Goal: Information Seeking & Learning: Obtain resource

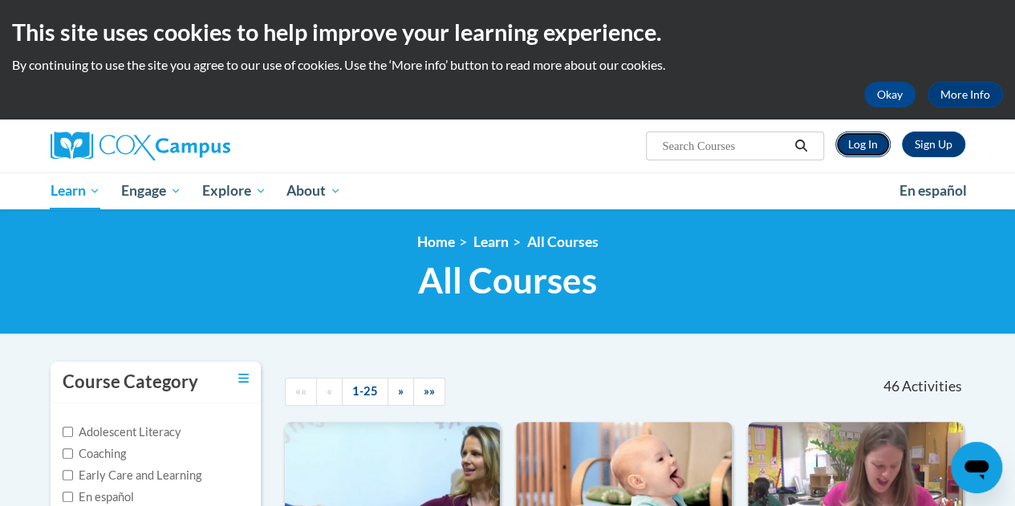
click at [856, 150] on link "Log In" at bounding box center [862, 145] width 55 height 26
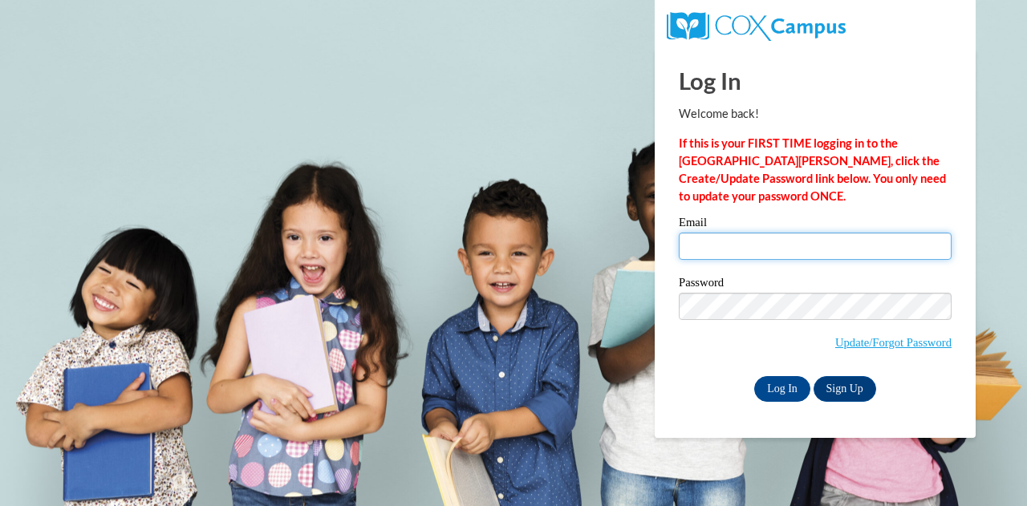
click at [805, 253] on input "Email" at bounding box center [815, 246] width 273 height 27
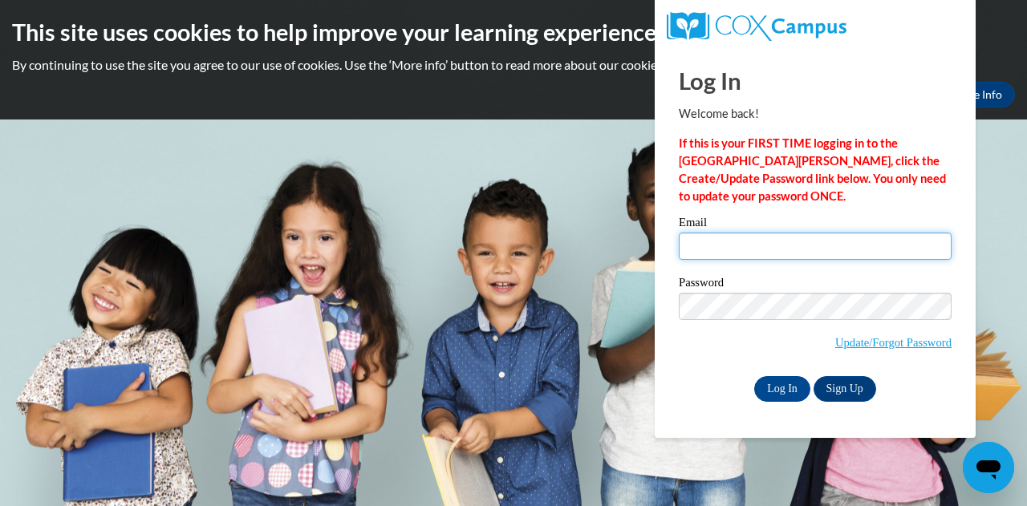
type input "Walton.sandra.t@muscogee.k12.ga.us"
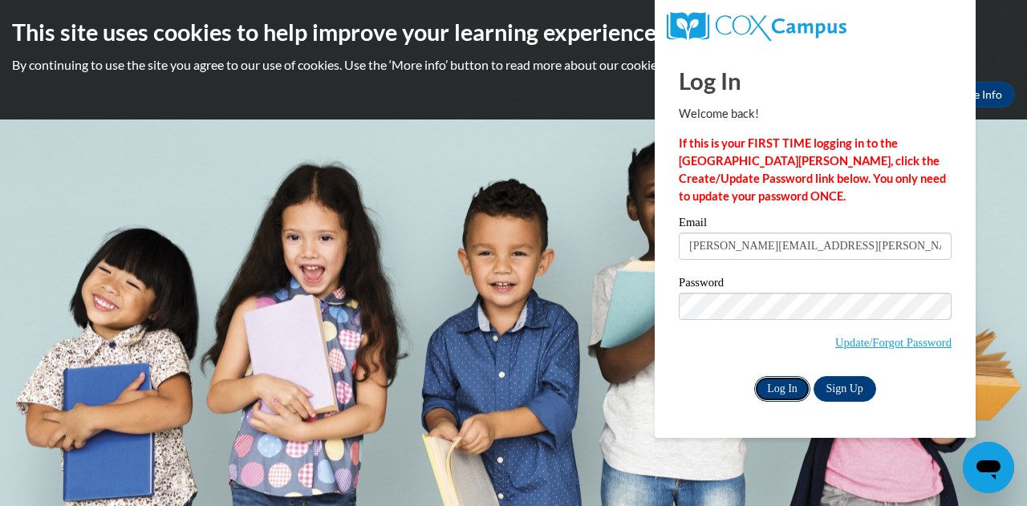
click at [780, 399] on input "Log In" at bounding box center [782, 389] width 56 height 26
click at [777, 392] on input "Log In" at bounding box center [782, 389] width 56 height 26
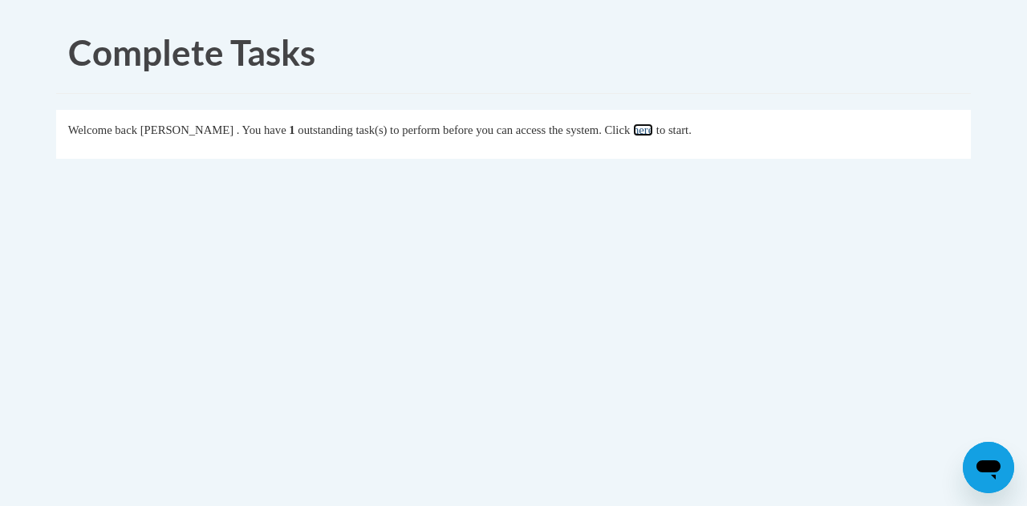
click at [653, 135] on link "here" at bounding box center [643, 130] width 20 height 13
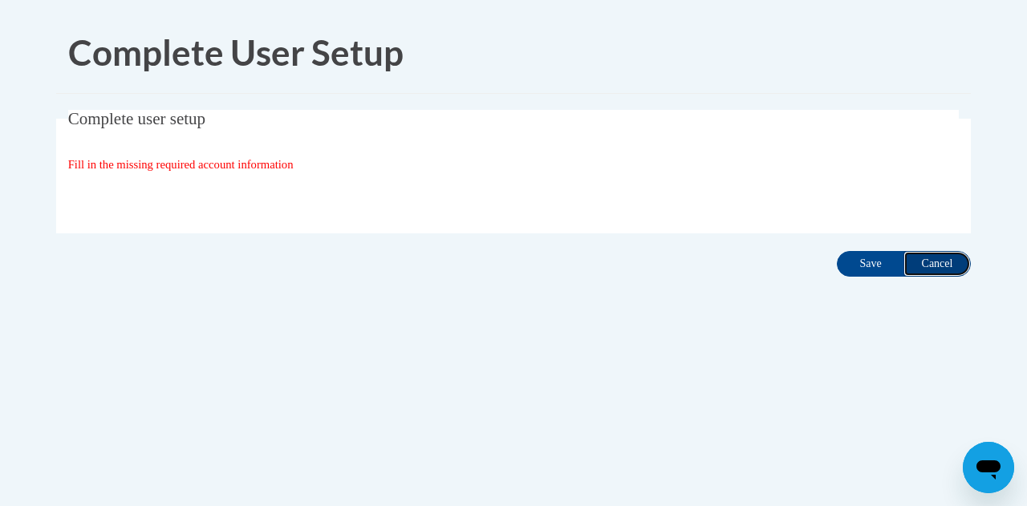
click at [943, 266] on input "Cancel" at bounding box center [936, 264] width 67 height 26
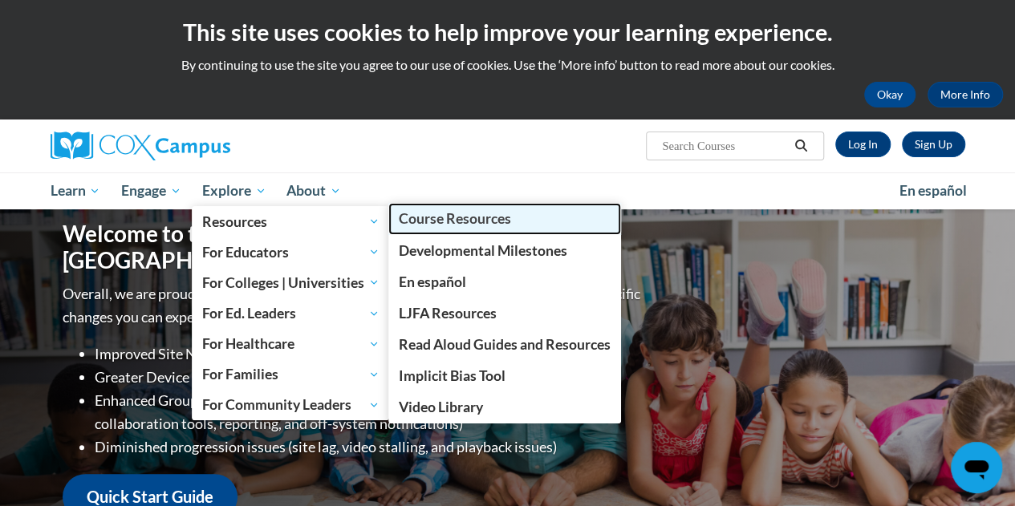
click at [432, 221] on span "Course Resources" at bounding box center [455, 218] width 112 height 17
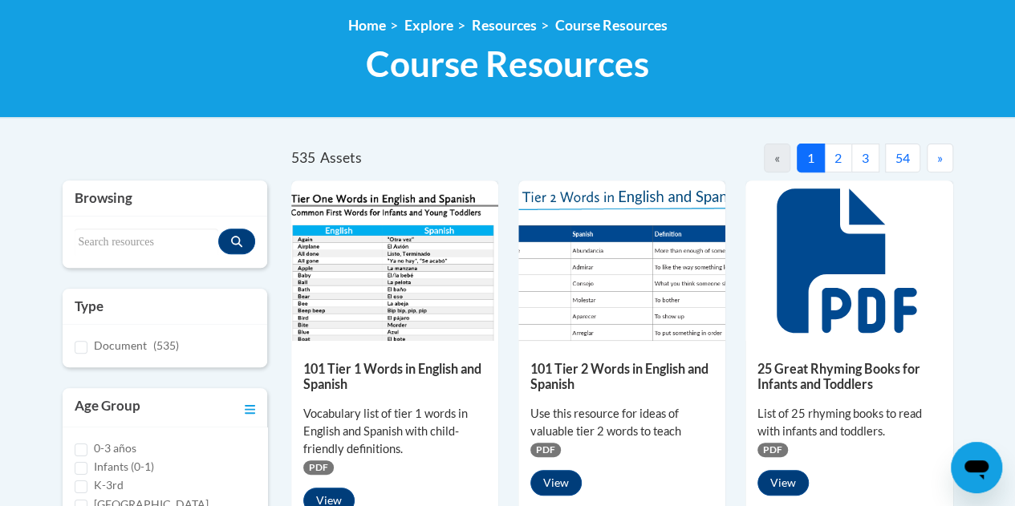
scroll to position [220, 0]
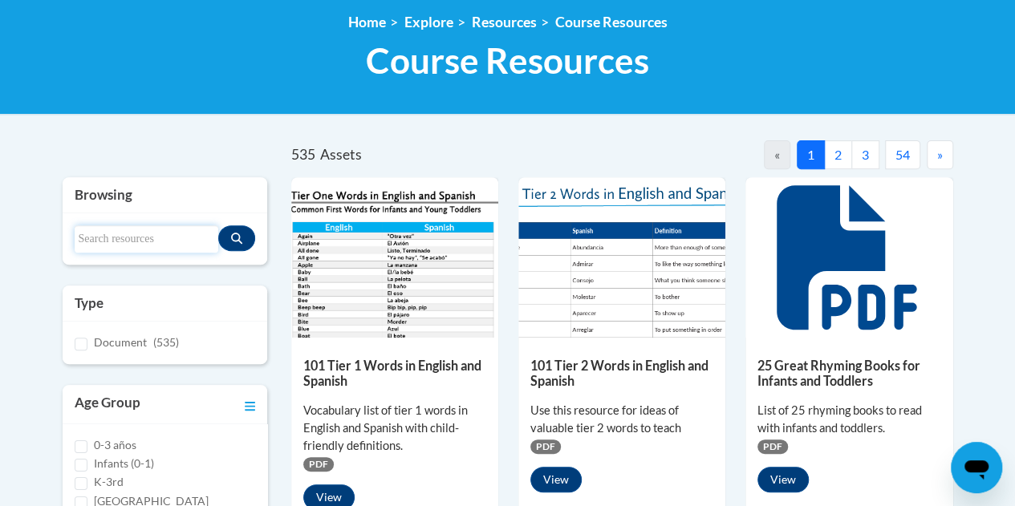
click at [155, 243] on input "Search resources" at bounding box center [147, 238] width 144 height 27
type input "comprehension lesson framework"
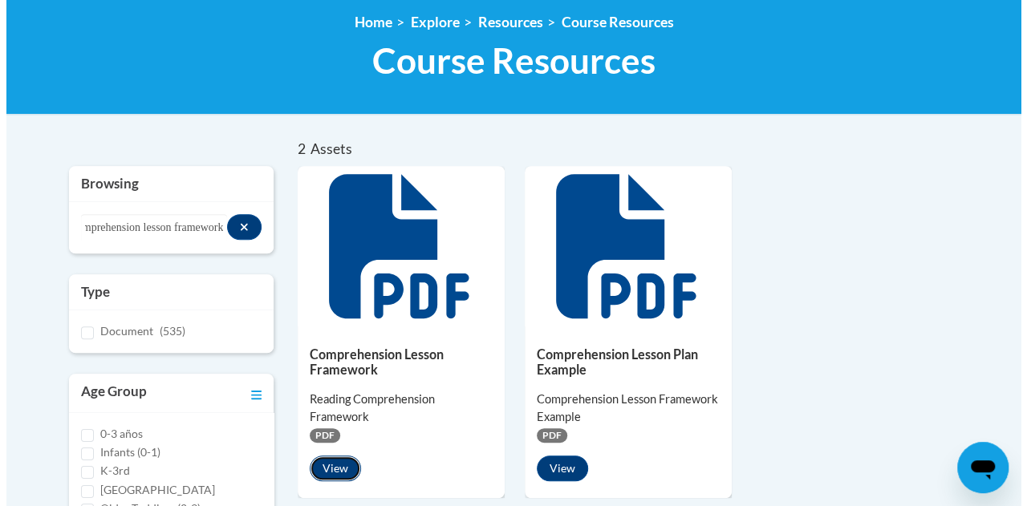
scroll to position [0, 0]
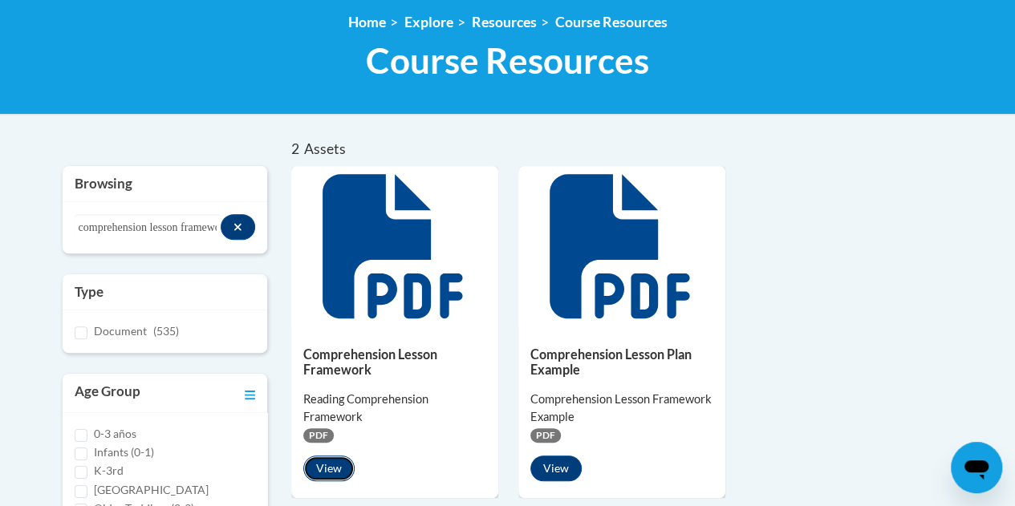
click at [335, 472] on button "View" at bounding box center [328, 469] width 51 height 26
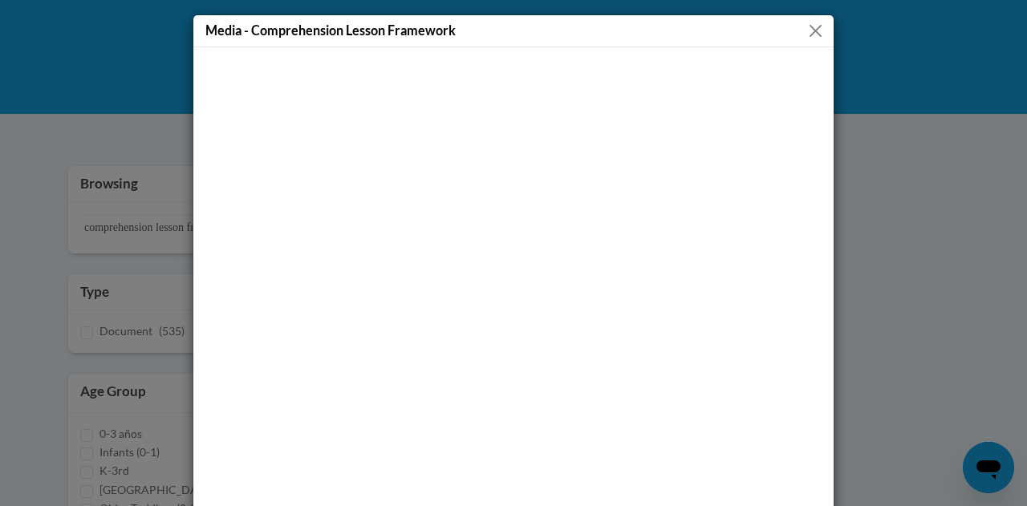
click at [809, 34] on button "Close" at bounding box center [815, 31] width 20 height 20
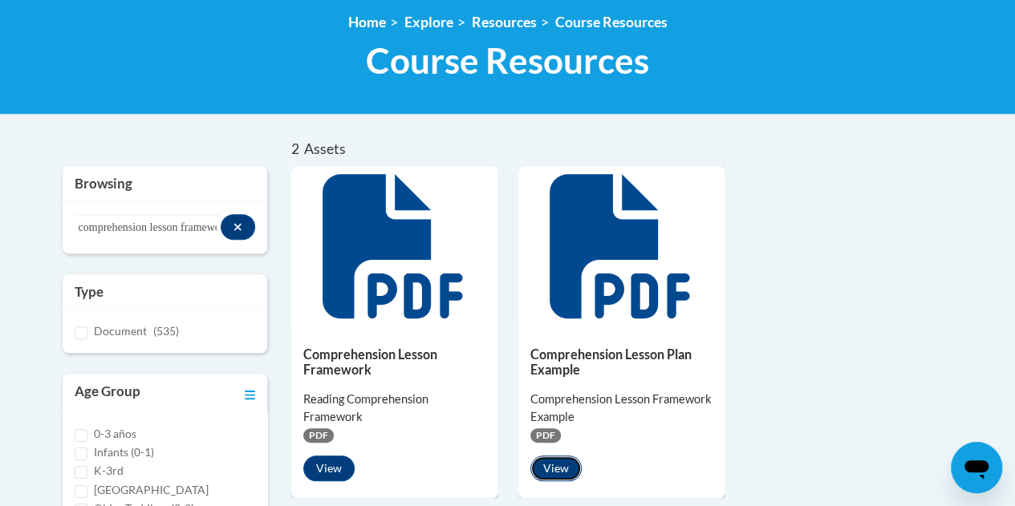
click at [555, 471] on button "View" at bounding box center [555, 469] width 51 height 26
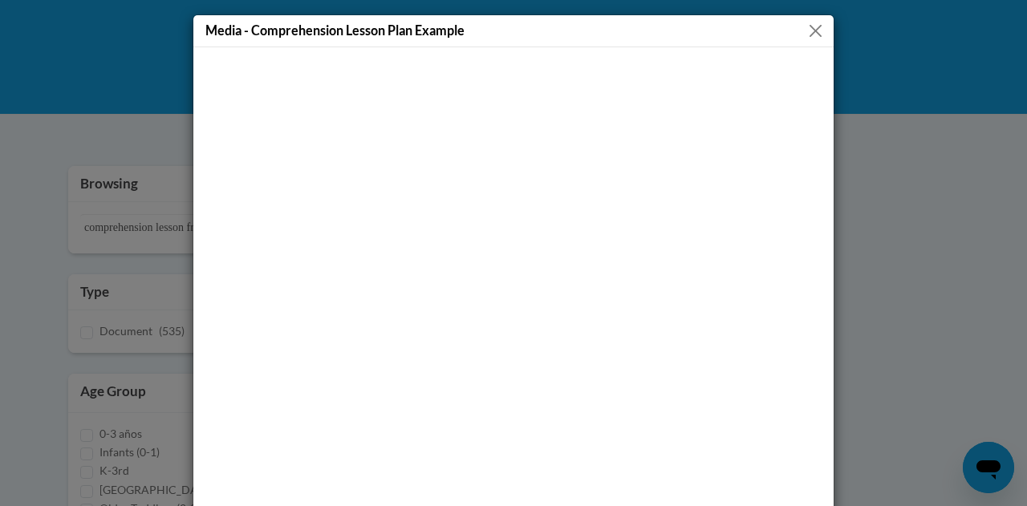
click at [811, 29] on button "Close" at bounding box center [815, 31] width 20 height 20
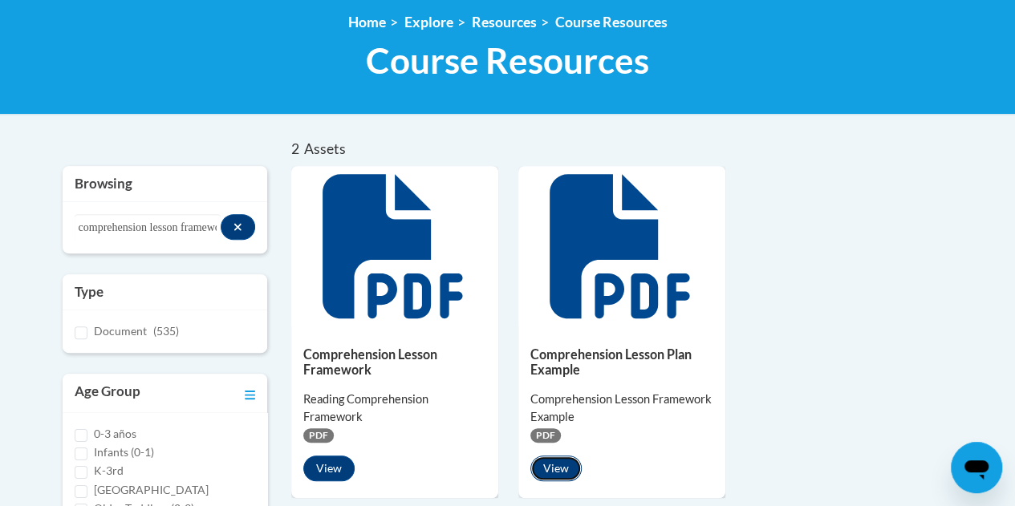
click at [565, 472] on button "View" at bounding box center [555, 469] width 51 height 26
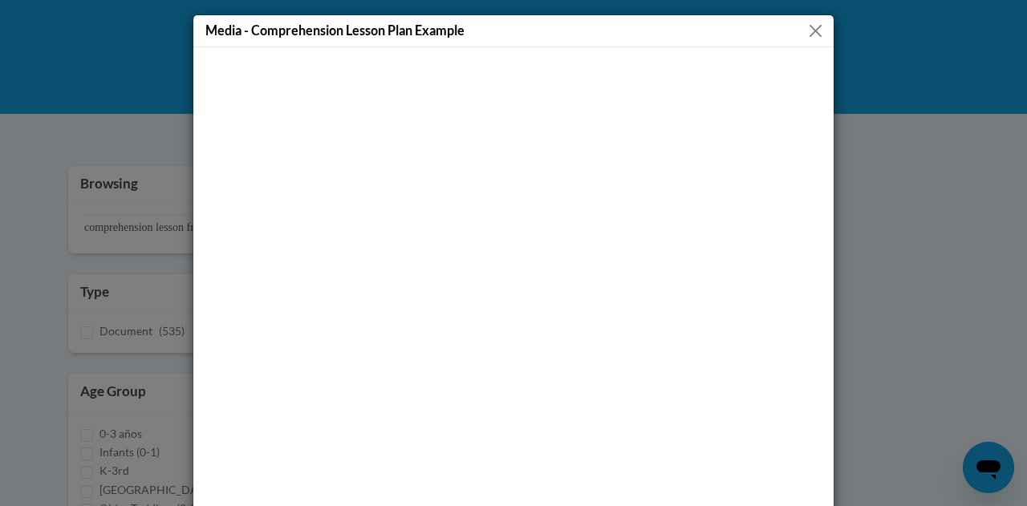
click at [805, 26] on button "Close" at bounding box center [815, 31] width 20 height 20
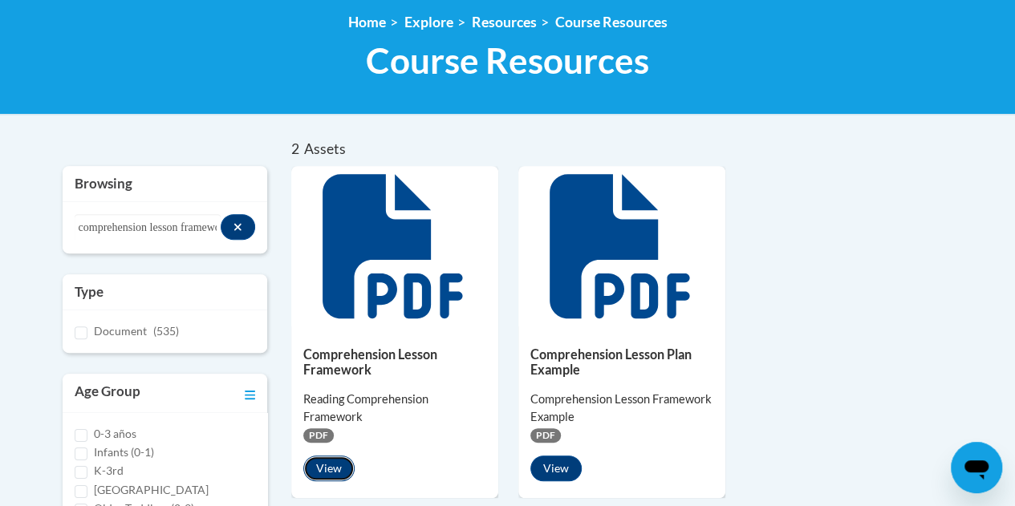
click at [329, 473] on button "View" at bounding box center [328, 469] width 51 height 26
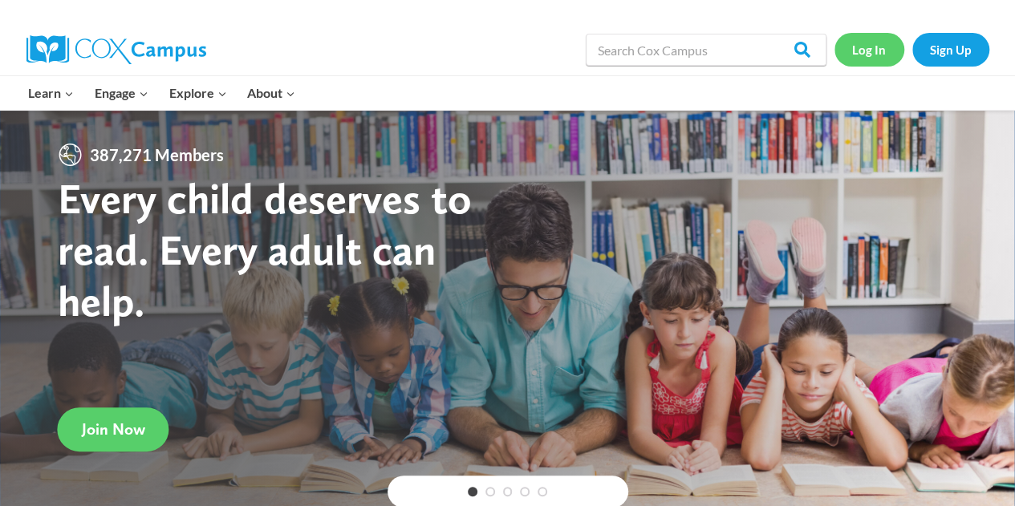
click at [869, 54] on link "Log In" at bounding box center [869, 49] width 70 height 33
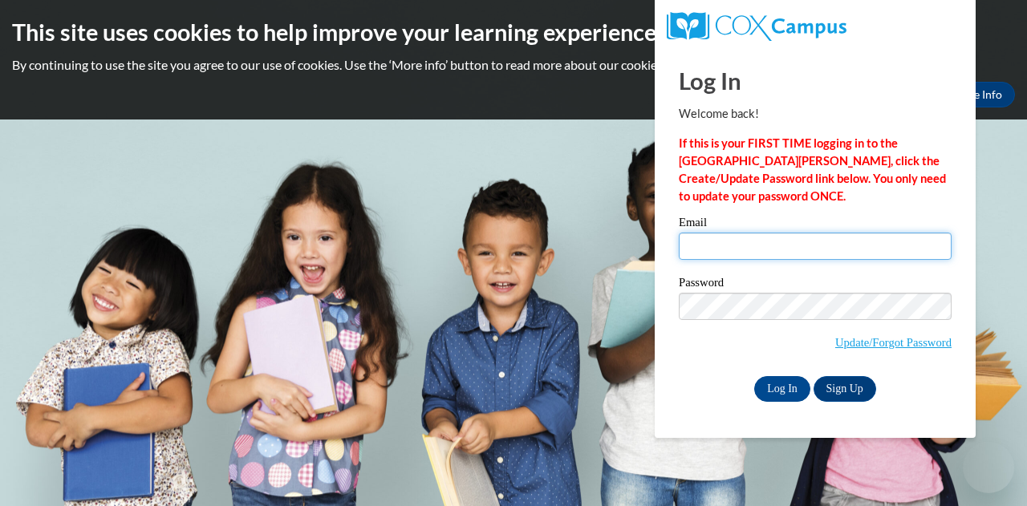
click at [765, 241] on input "Email" at bounding box center [815, 246] width 273 height 27
type input "Walton.sandra.t@muscogee.k12.ga.us"
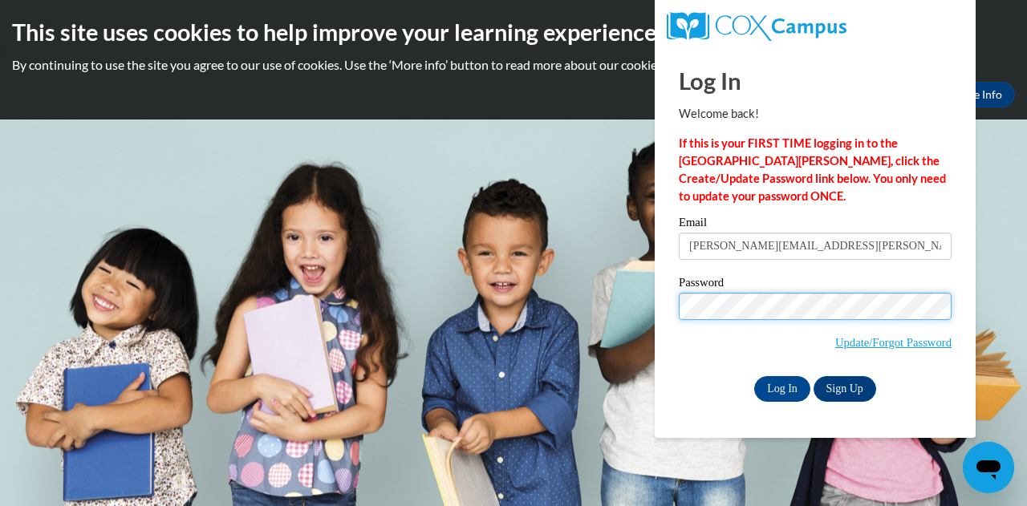
click at [754, 376] on input "Log In" at bounding box center [782, 389] width 56 height 26
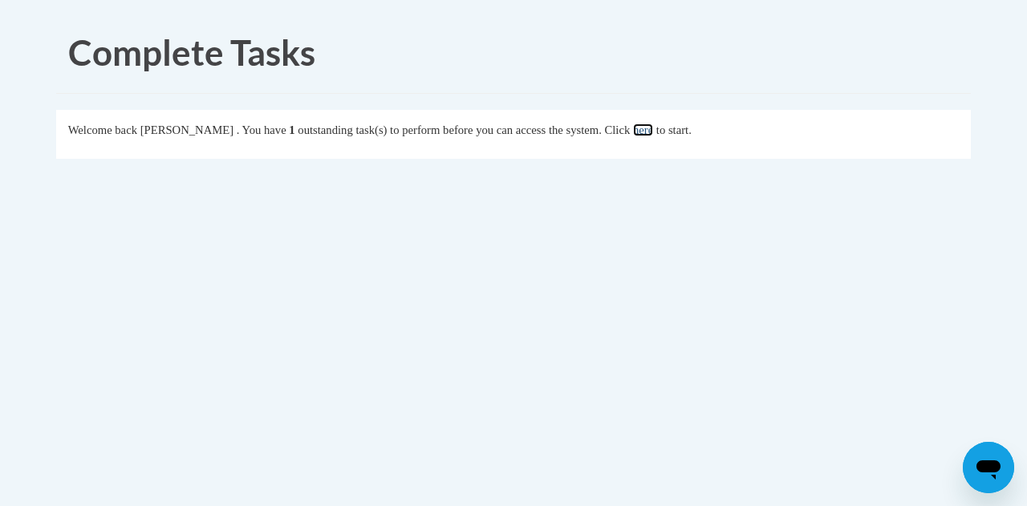
click at [653, 135] on link "here" at bounding box center [643, 130] width 20 height 13
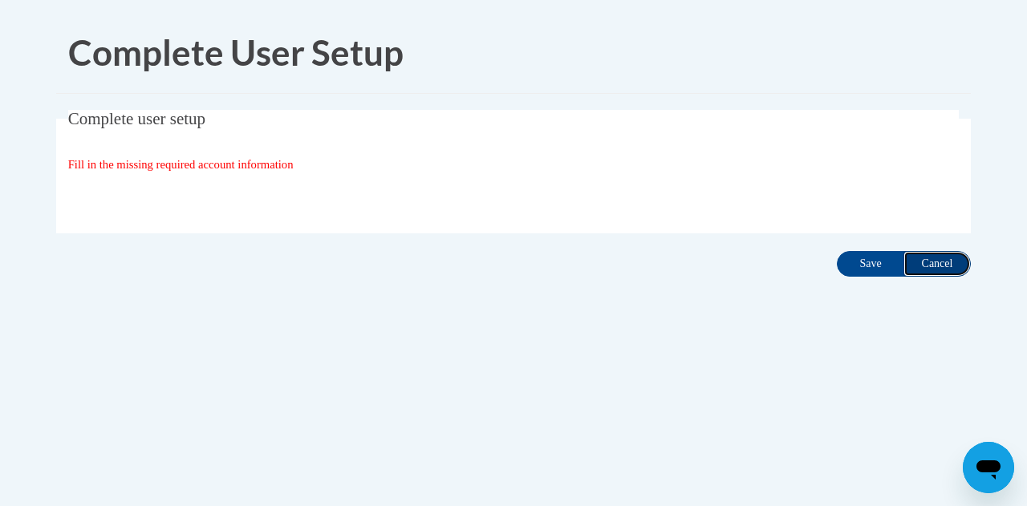
click at [945, 265] on input "Cancel" at bounding box center [936, 264] width 67 height 26
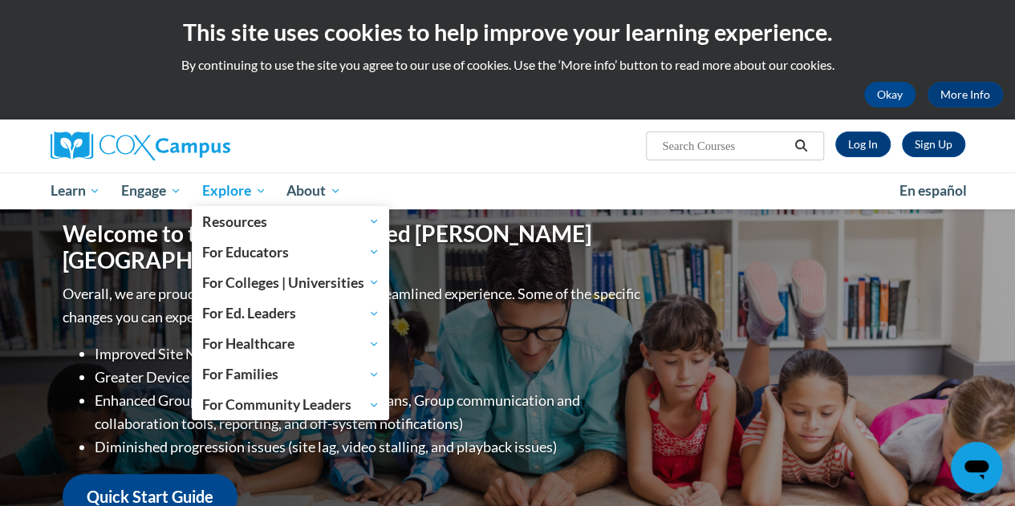
click at [221, 192] on span "Explore" at bounding box center [234, 190] width 64 height 19
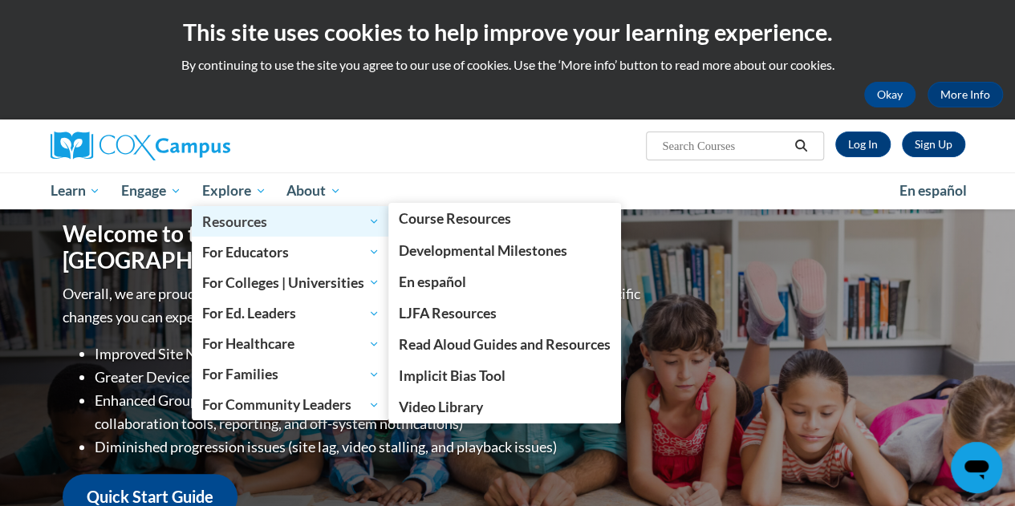
click at [249, 221] on span "Resources" at bounding box center [290, 221] width 177 height 19
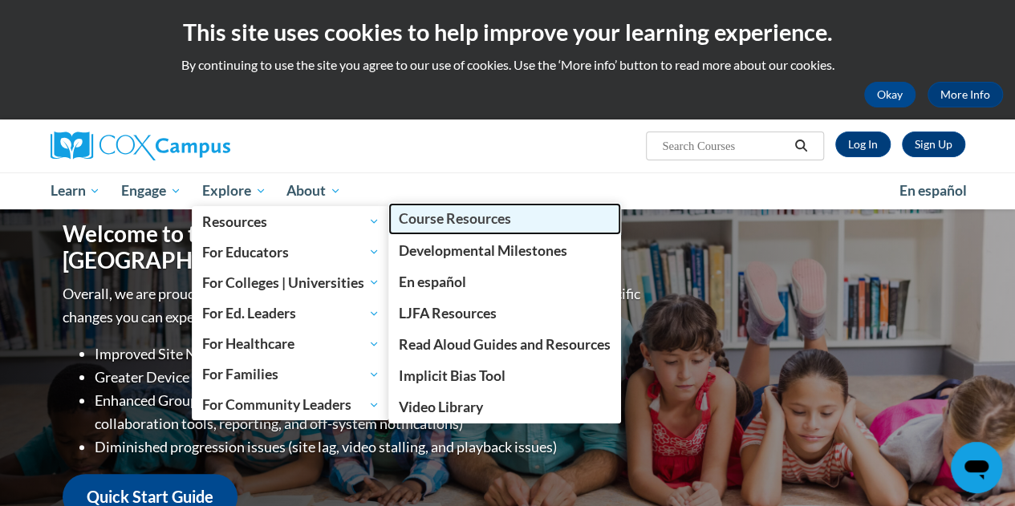
click at [445, 220] on span "Course Resources" at bounding box center [455, 218] width 112 height 17
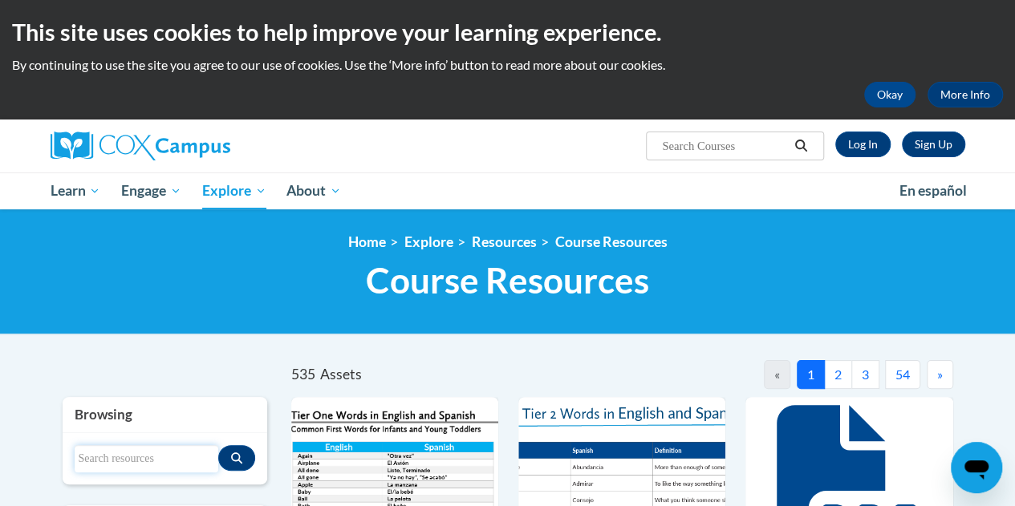
click at [139, 445] on input "Search resources" at bounding box center [147, 458] width 144 height 27
type input "comprehension lesson framework"
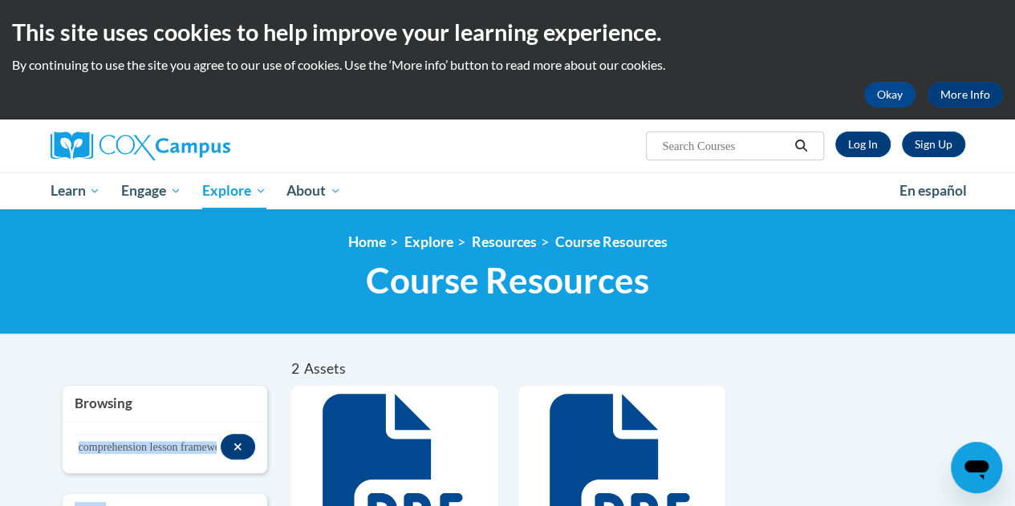
scroll to position [67, 0]
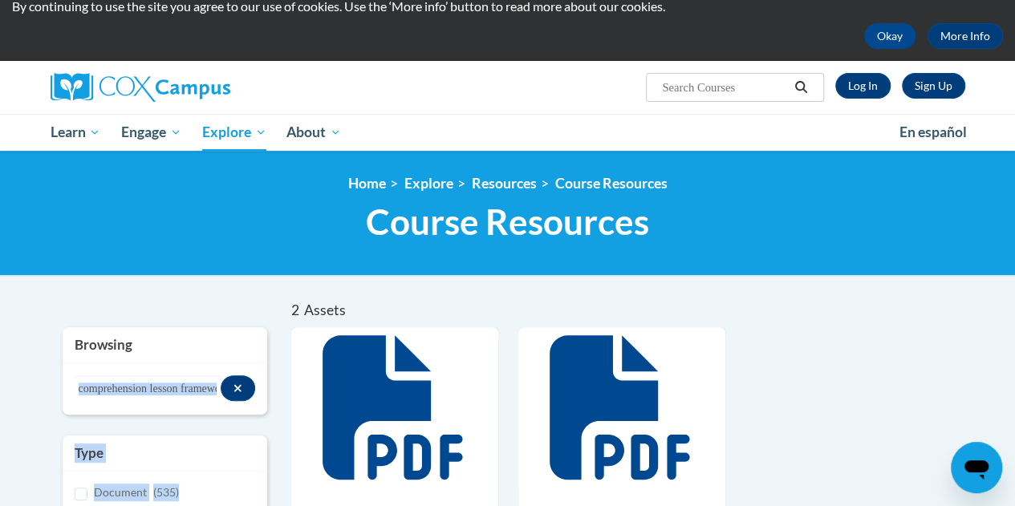
drag, startPoint x: 185, startPoint y: 490, endPoint x: 358, endPoint y: 505, distance: 173.1
click at [358, 302] on div "2 Assets « 1 » Browsing Search resources comprehension lesson framework Type Do…" at bounding box center [508, 302] width 914 height 0
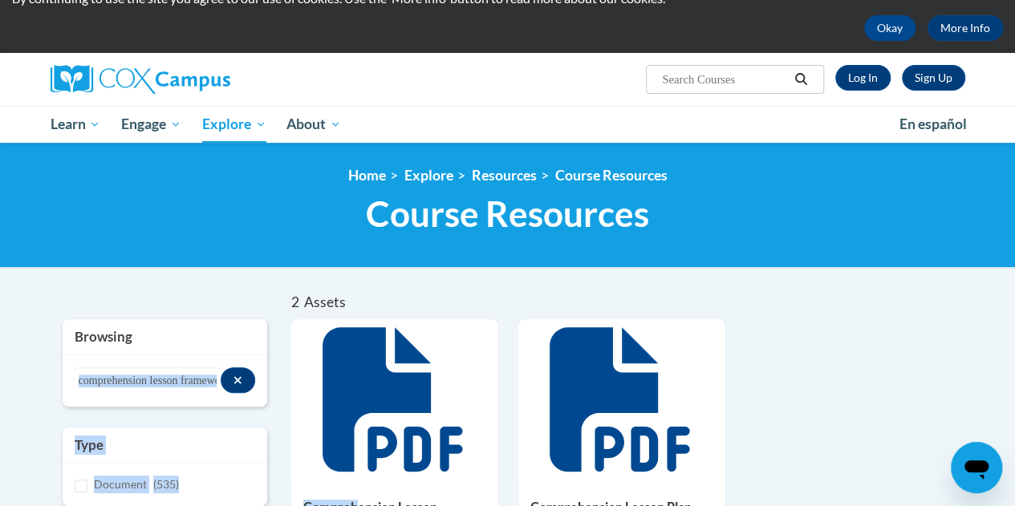
click at [444, 294] on div "2 Assets" at bounding box center [456, 303] width 331 height 18
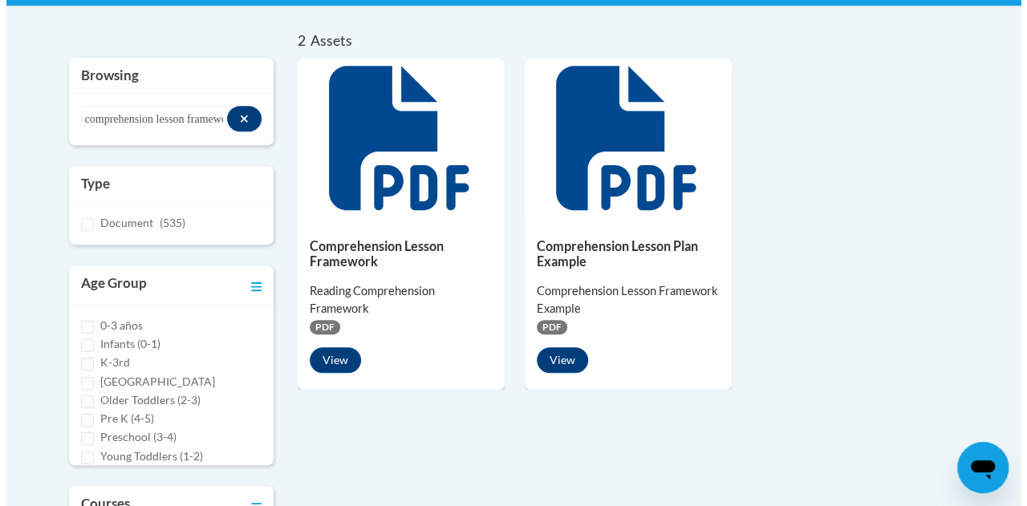
scroll to position [332, 0]
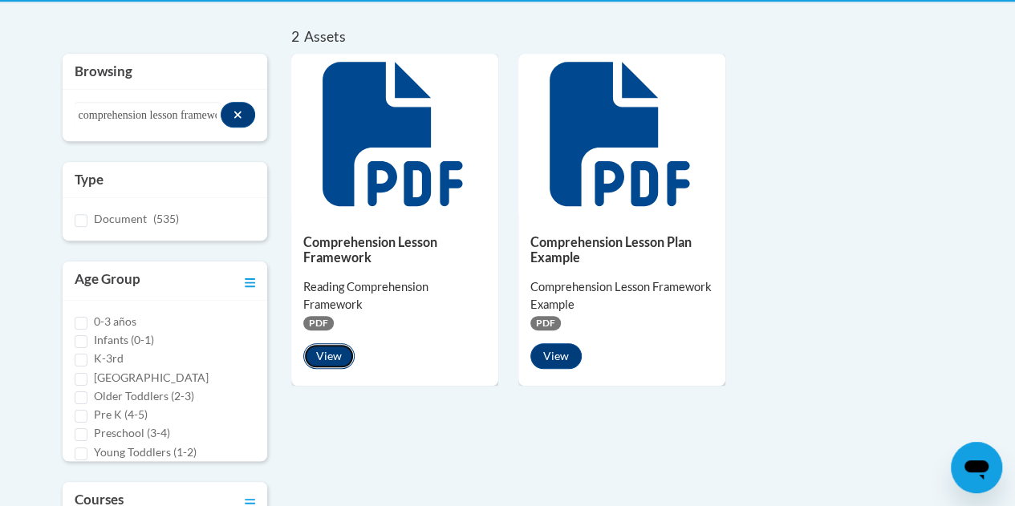
click at [322, 358] on button "View" at bounding box center [328, 356] width 51 height 26
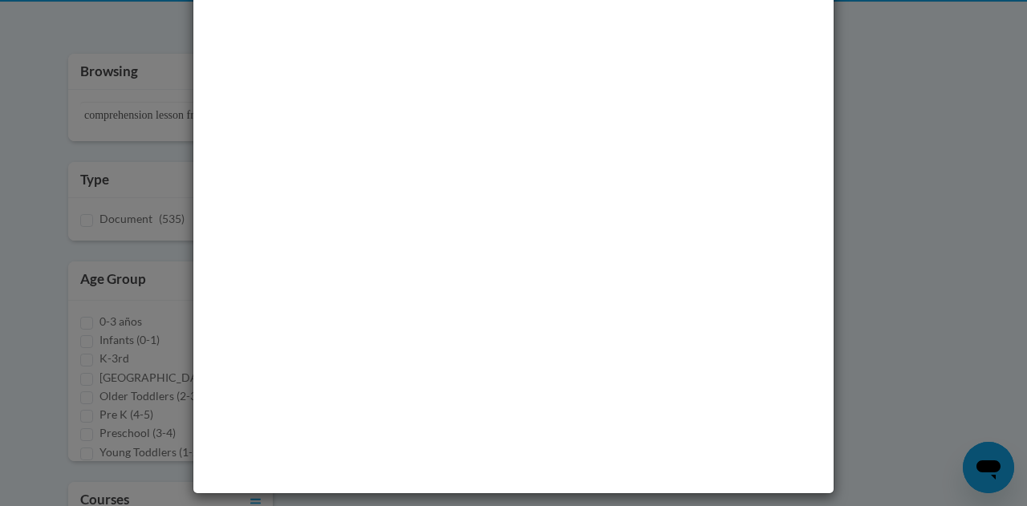
scroll to position [0, 0]
